Goal: Transaction & Acquisition: Subscribe to service/newsletter

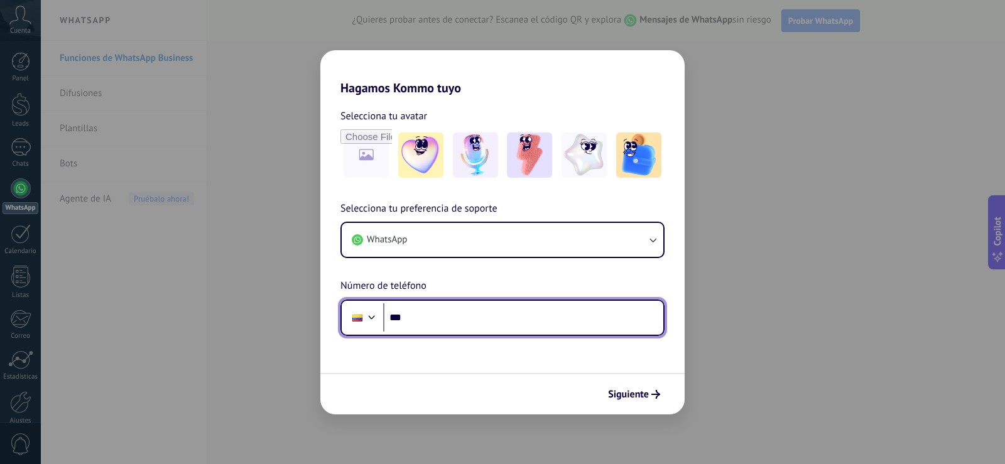
click at [499, 324] on input "***" at bounding box center [523, 317] width 280 height 29
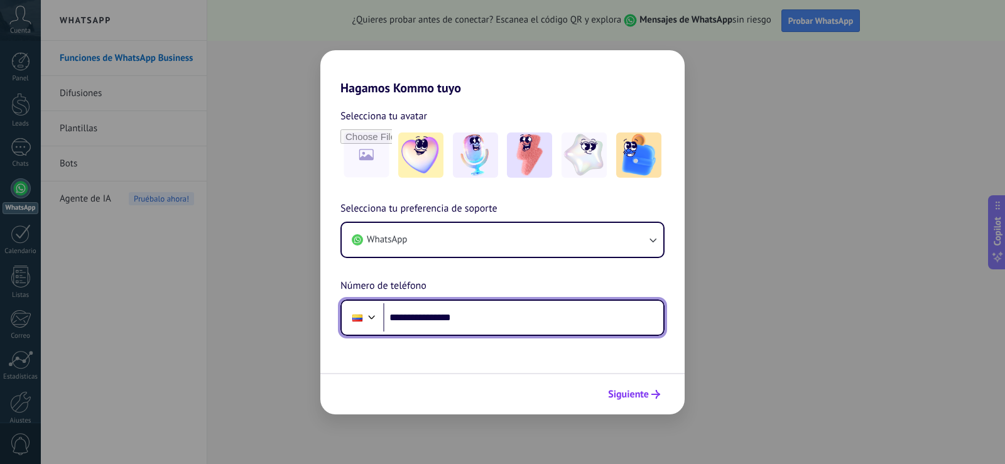
type input "**********"
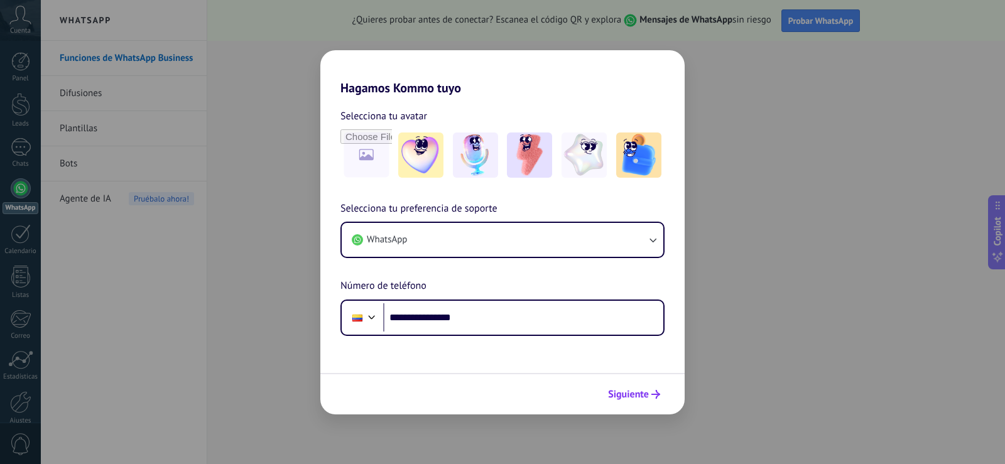
click at [628, 396] on span "Siguiente" at bounding box center [628, 394] width 41 height 9
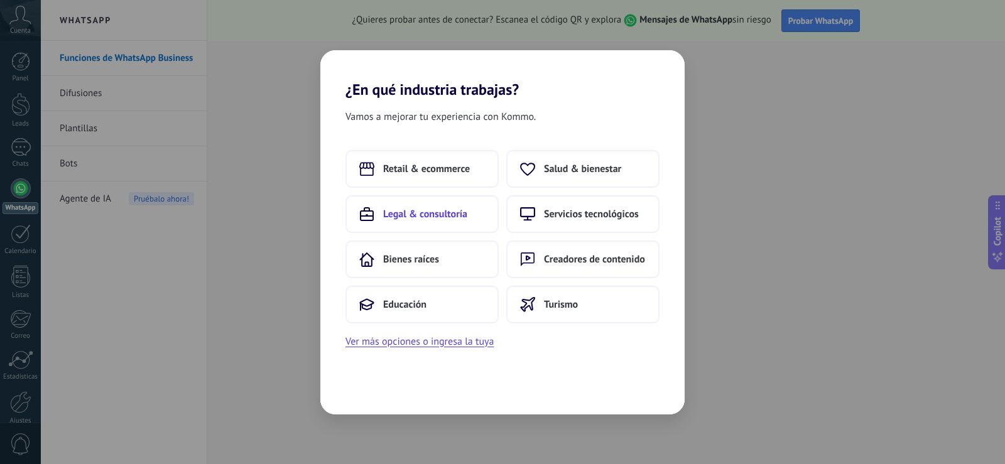
click at [397, 212] on span "Legal & consultoría" at bounding box center [425, 214] width 84 height 13
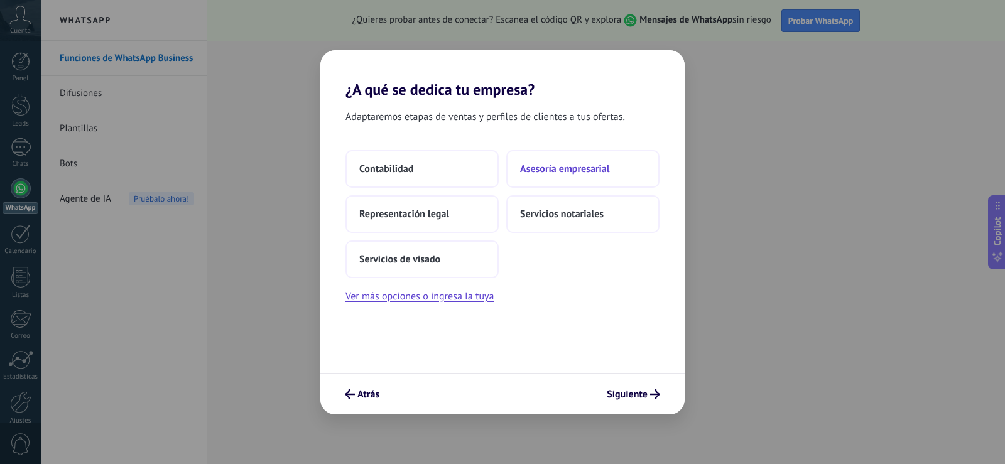
click at [556, 167] on span "Asesoría empresarial" at bounding box center [564, 169] width 89 height 13
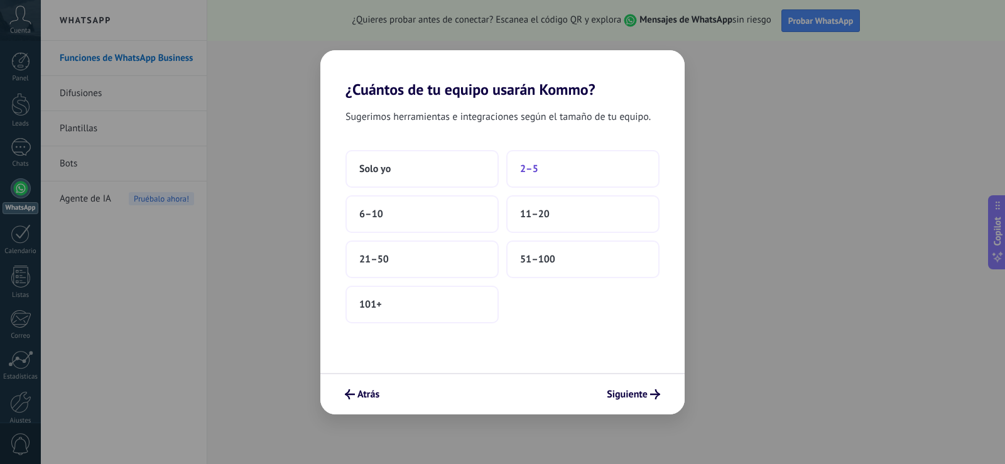
click at [524, 165] on span "2–5" at bounding box center [529, 169] width 18 height 13
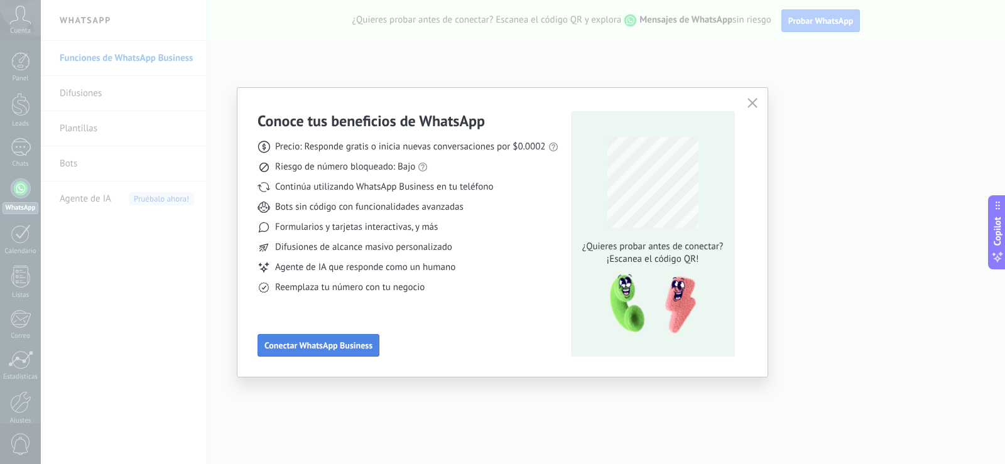
click at [343, 347] on span "Conectar WhatsApp Business" at bounding box center [318, 345] width 108 height 9
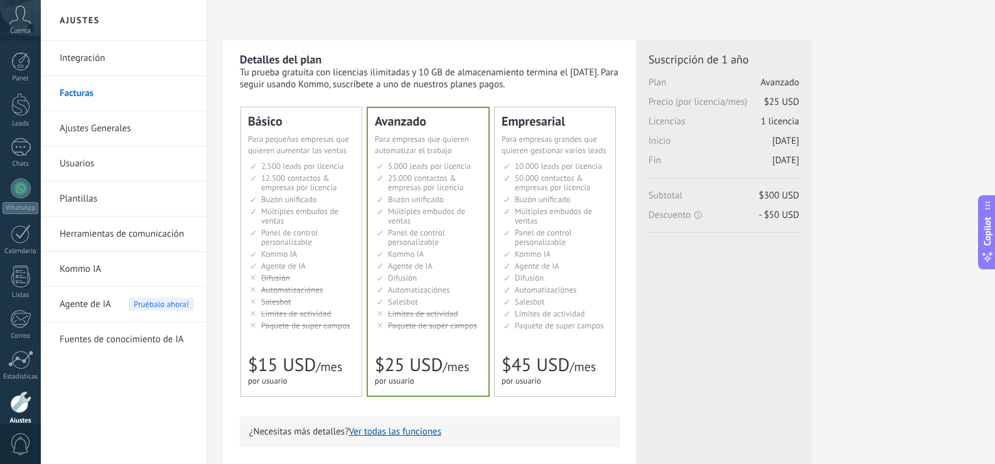
click at [144, 413] on div "Integración Facturas Ajustes Generales Usuarios [GEOGRAPHIC_DATA] Herramientas …" at bounding box center [124, 252] width 166 height 423
click at [756, 306] on div "Licencias adicionales Plan Avanzado Precio (por licencia/mes) $25 USD Nuevas li…" at bounding box center [724, 196] width 151 height 289
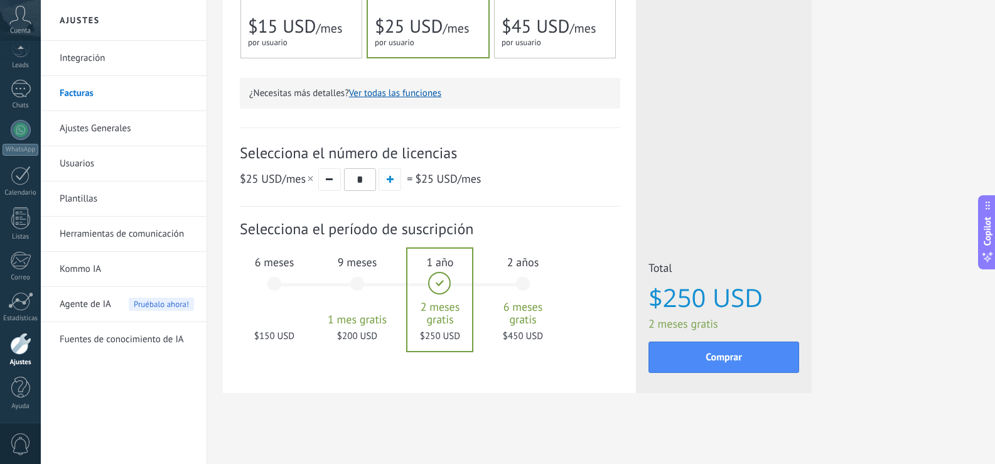
scroll to position [340, 0]
click at [362, 407] on div "Detalles del plan Tu prueba gratuita con licencias ilimitadas y 10 GB de almace…" at bounding box center [601, 61] width 757 height 723
click at [271, 328] on div "$150 USD" at bounding box center [275, 331] width 68 height 12
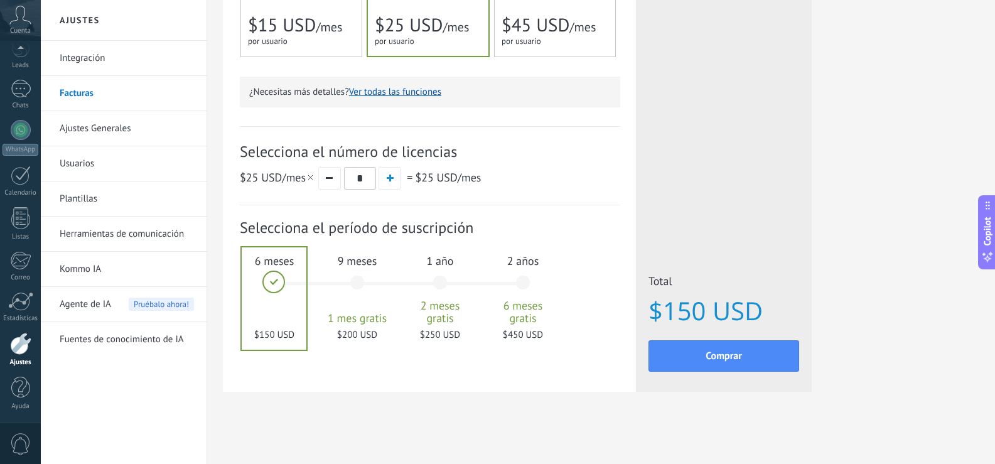
click at [425, 403] on div "Detalles del plan Tu prueba gratuita con licencias ilimitadas y 10 GB de almace…" at bounding box center [601, 61] width 757 height 723
click at [18, 127] on div at bounding box center [21, 130] width 20 height 20
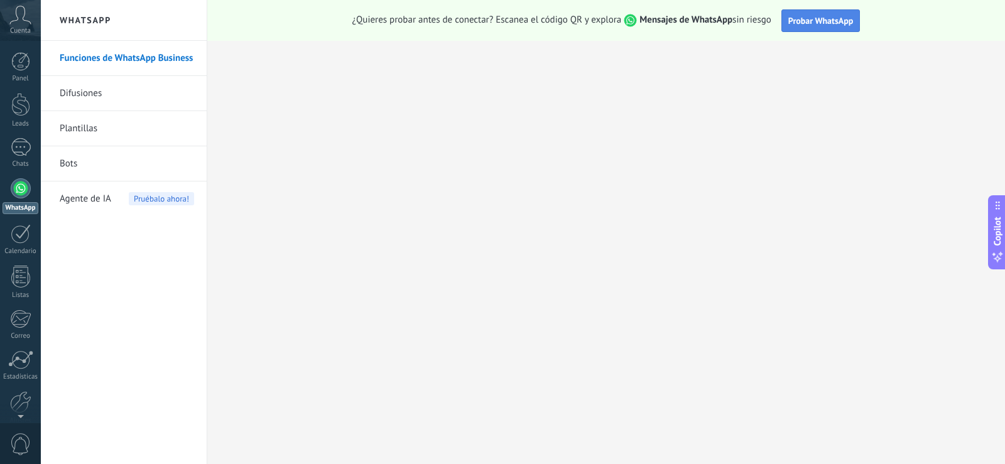
click at [828, 21] on span "Probar WhatsApp" at bounding box center [820, 20] width 65 height 11
